Goal: Task Accomplishment & Management: Use online tool/utility

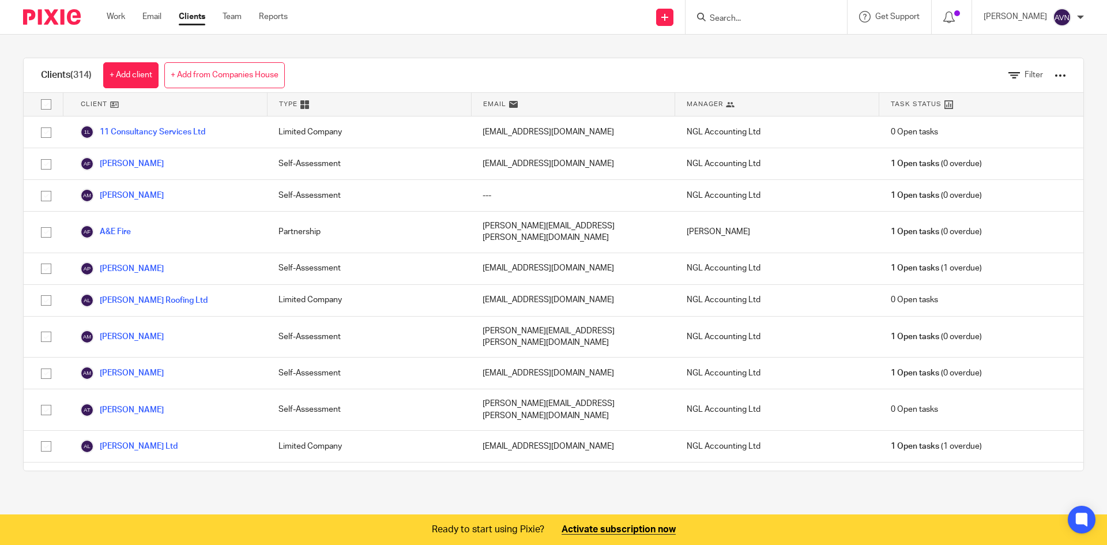
click at [732, 10] on form at bounding box center [769, 17] width 123 height 14
click at [729, 13] on form at bounding box center [769, 17] width 123 height 14
click at [717, 19] on input "Search" at bounding box center [760, 19] width 104 height 10
type input "[PERSON_NAME]"
click at [757, 48] on link at bounding box center [777, 44] width 143 height 17
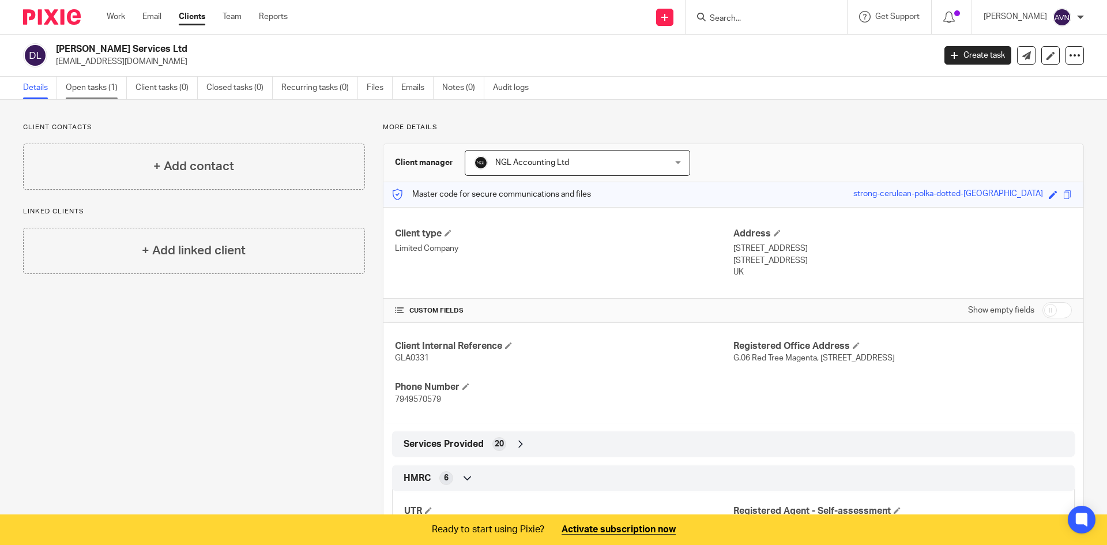
click at [99, 87] on link "Open tasks (1)" at bounding box center [96, 88] width 61 height 22
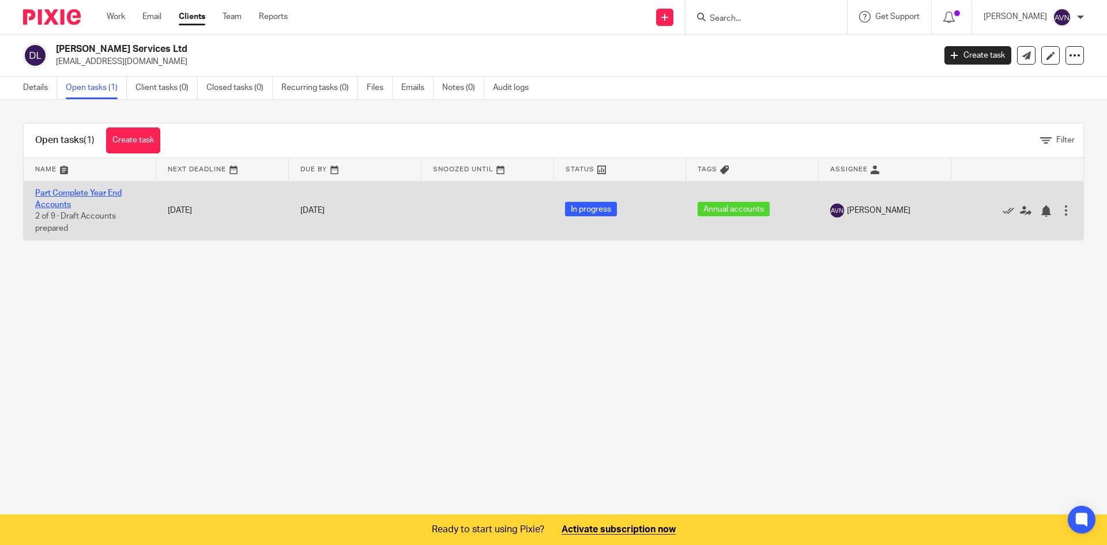
click at [97, 196] on link "Part Complete Year End Accounts" at bounding box center [78, 199] width 86 height 20
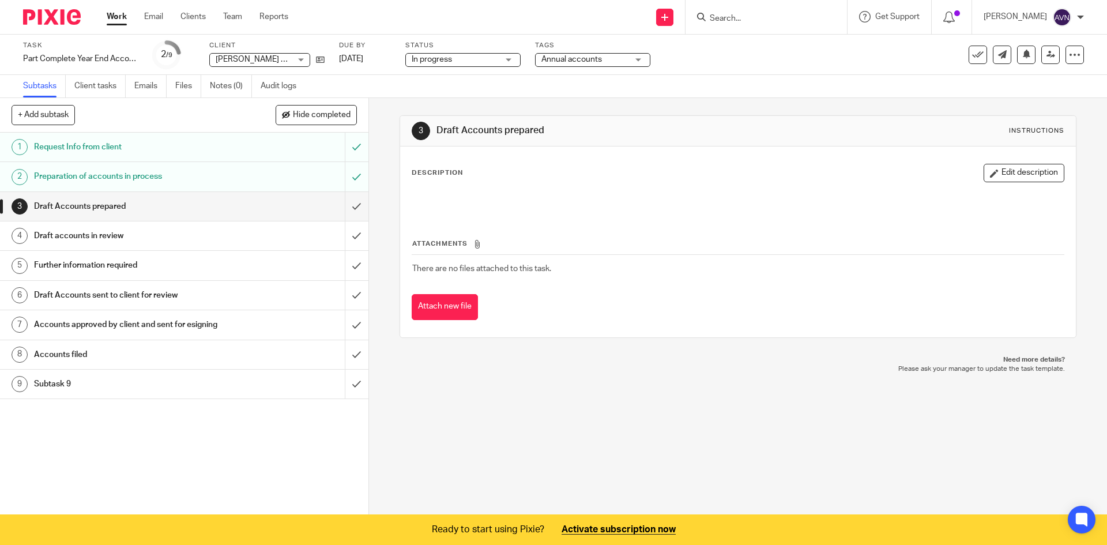
click at [108, 176] on h1 "Preparation of accounts in process" at bounding box center [133, 176] width 199 height 17
